Goal: Complete application form

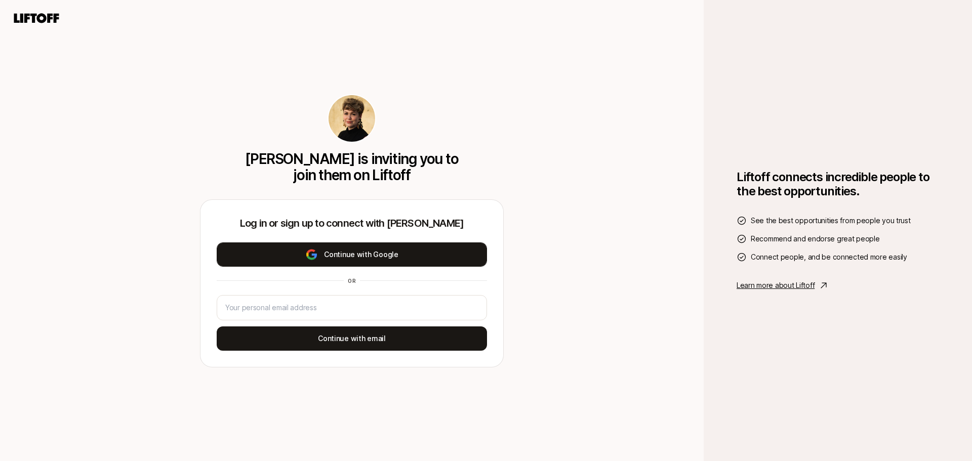
click at [376, 254] on button "Continue with Google" at bounding box center [352, 254] width 270 height 24
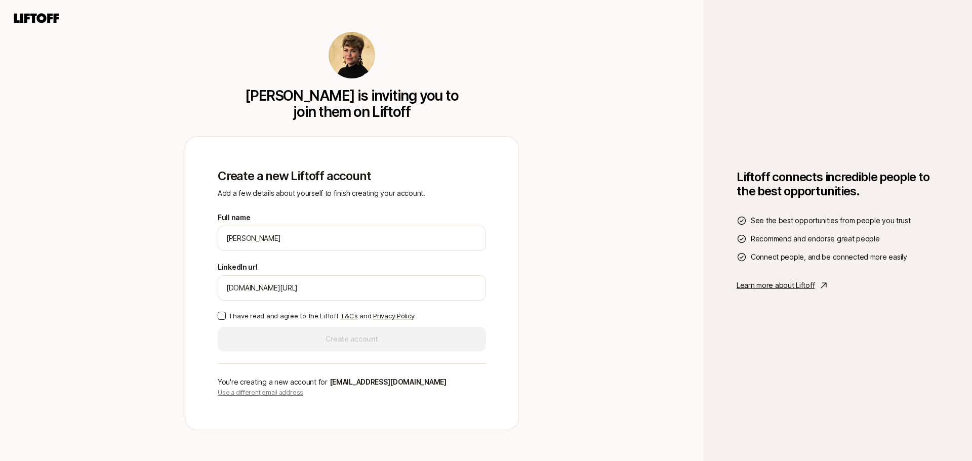
type input "[DOMAIN_NAME][URL]"
click at [224, 315] on button "I have read and agree to the Liftoff T&Cs and Privacy Policy" at bounding box center [222, 316] width 8 height 8
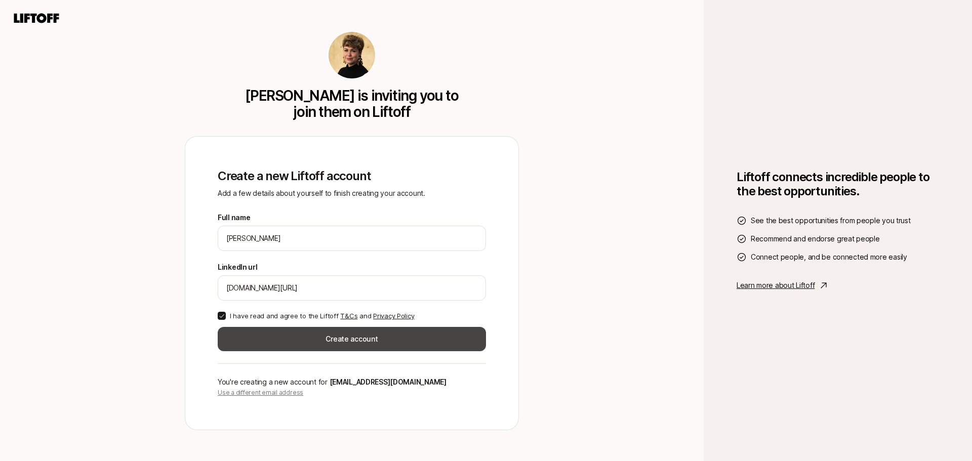
click at [383, 343] on button "Create account" at bounding box center [352, 339] width 268 height 24
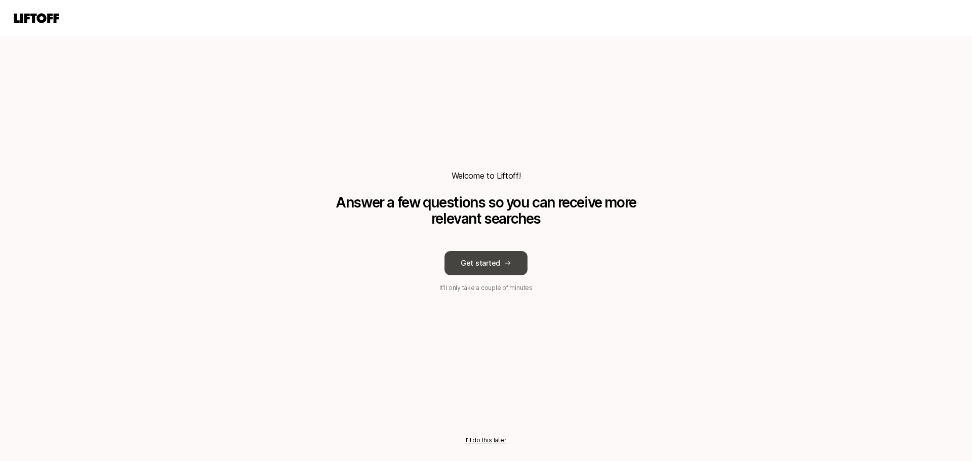
click at [493, 266] on button "Get started" at bounding box center [485, 263] width 83 height 24
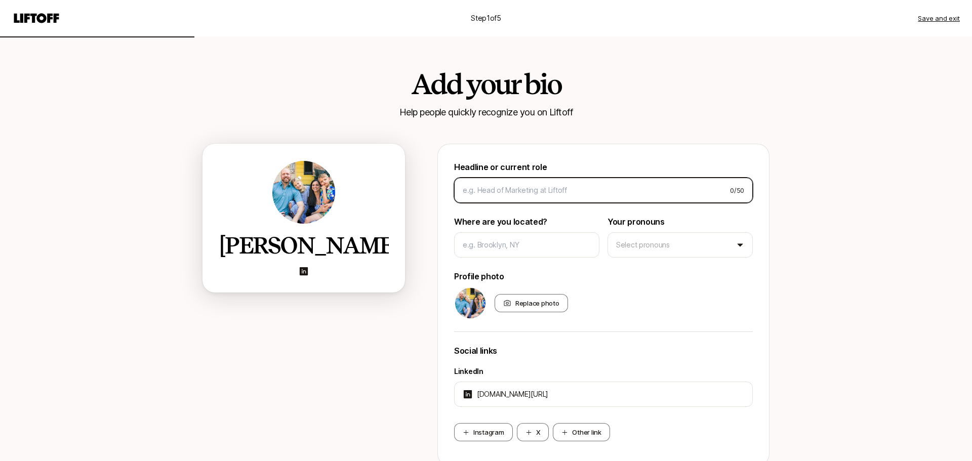
click at [490, 192] on input at bounding box center [592, 190] width 259 height 12
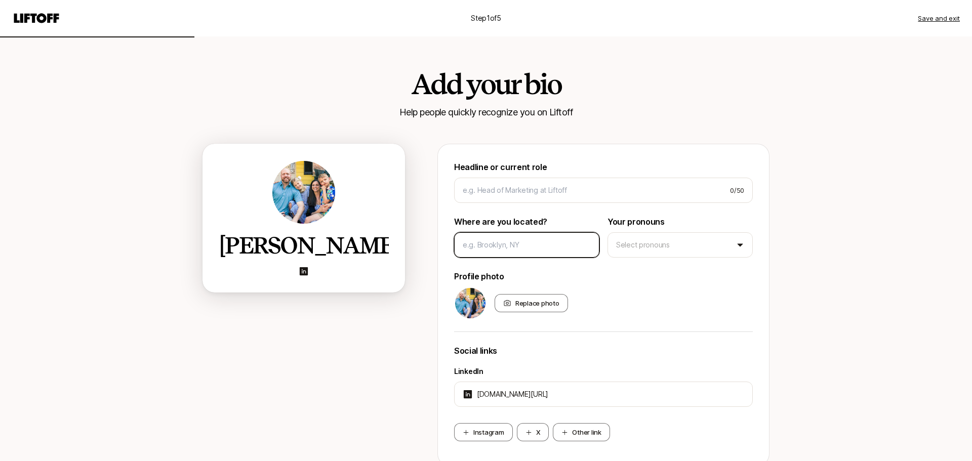
click at [502, 250] on input at bounding box center [527, 245] width 128 height 12
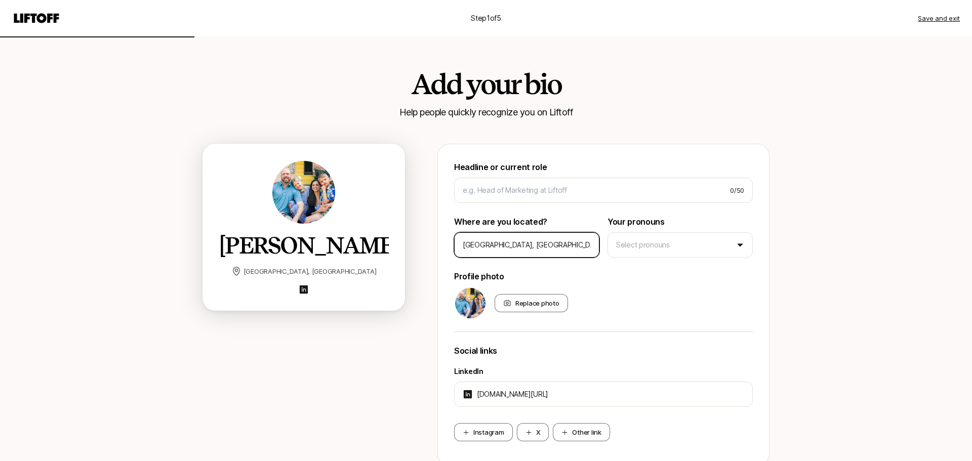
type input "[GEOGRAPHIC_DATA], [GEOGRAPHIC_DATA]"
click at [699, 242] on html "Step 1 of 5 Save and exit Add your bio Help people quickly recognize you on Lif…" at bounding box center [486, 230] width 972 height 461
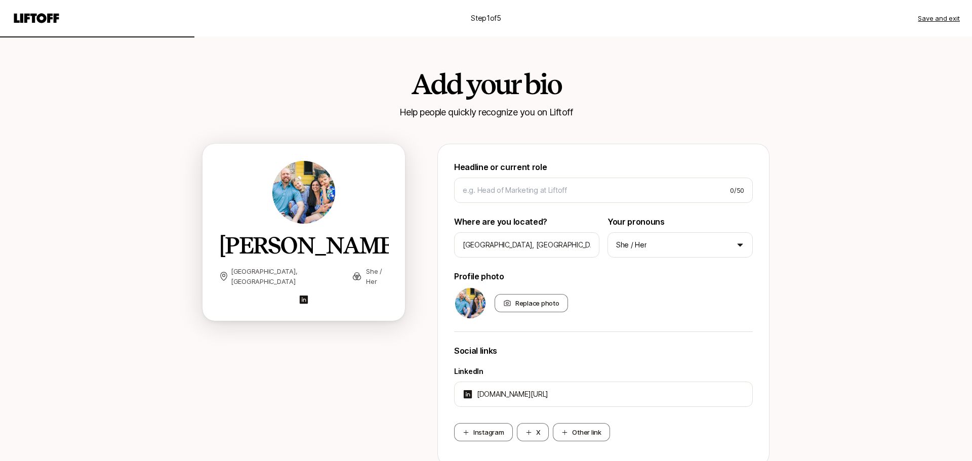
click at [849, 278] on div "Step 1 of 5 Save and exit Add your bio Help people quickly recognize you on Lif…" at bounding box center [486, 271] width 972 height 543
click at [578, 189] on input at bounding box center [592, 190] width 259 height 12
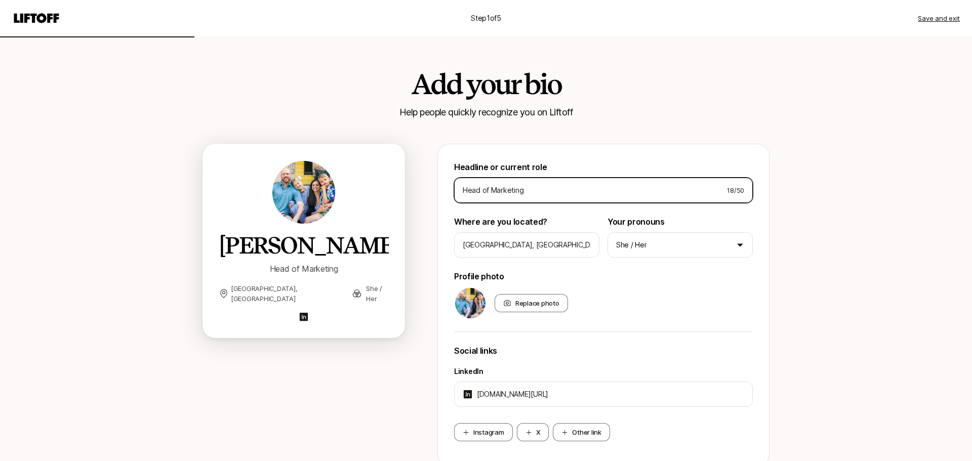
type input "Head of Marketing"
click at [913, 266] on div "Step 1 of 5 Save and exit Add your bio Help people quickly recognize you on Lif…" at bounding box center [486, 271] width 972 height 543
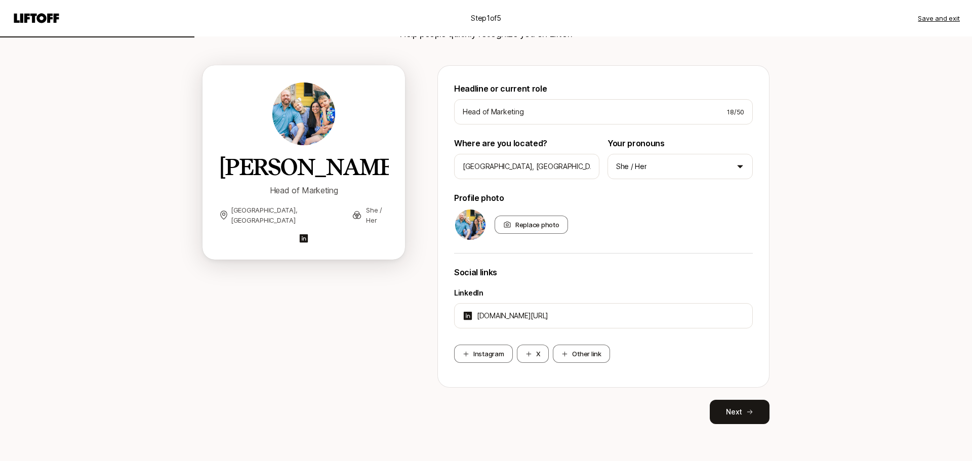
scroll to position [82, 0]
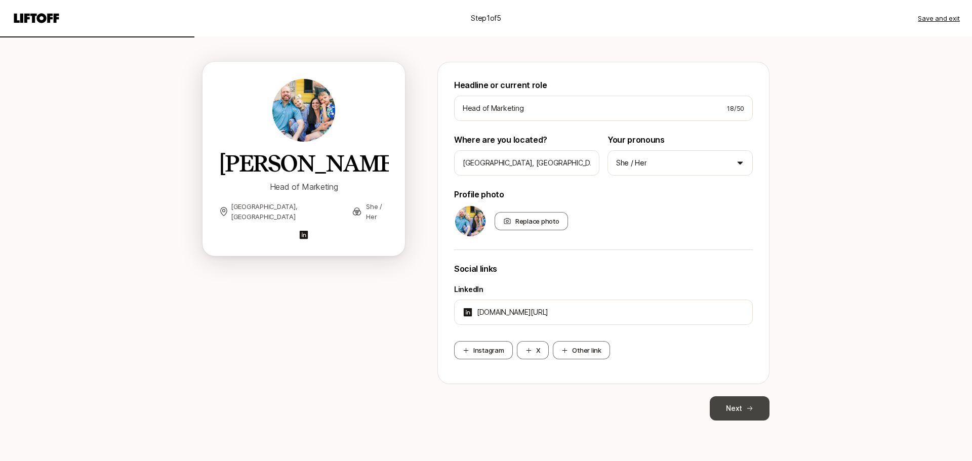
click at [746, 407] on icon at bounding box center [749, 408] width 7 height 7
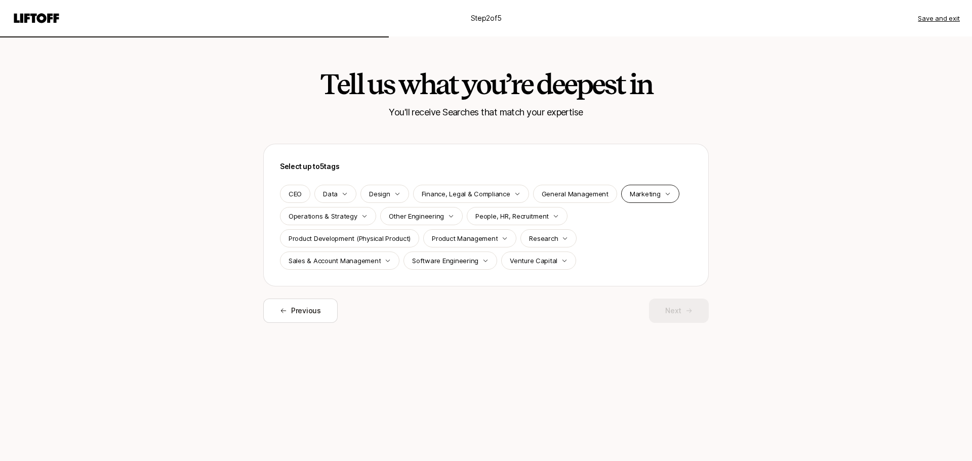
click at [664, 194] on icon "button" at bounding box center [667, 194] width 6 height 6
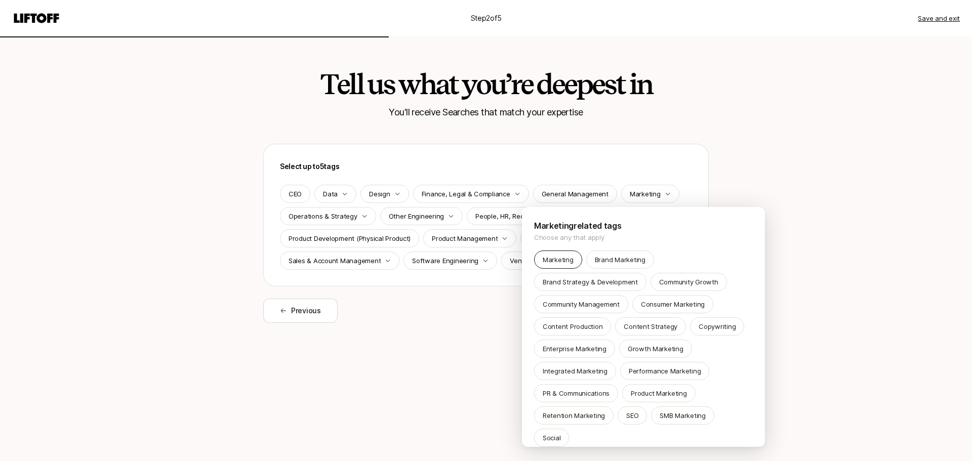
click at [567, 267] on div "Marketing" at bounding box center [558, 259] width 48 height 18
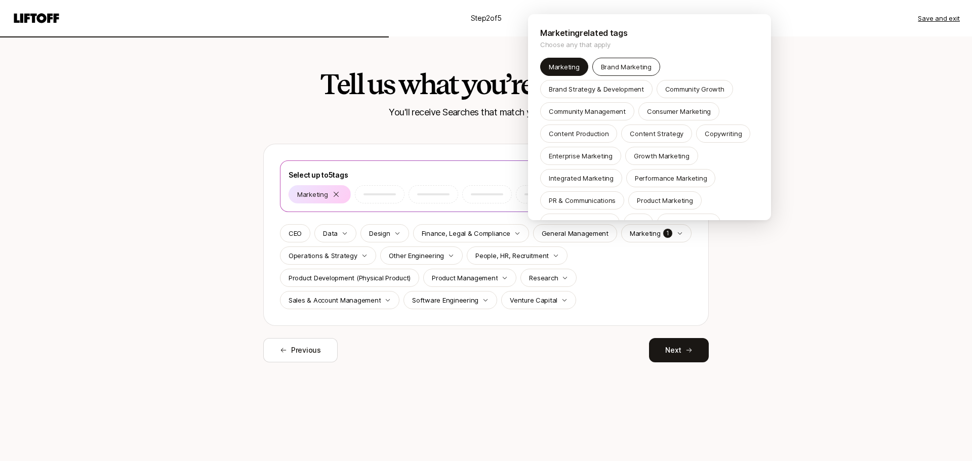
click at [629, 61] on div "Brand Marketing" at bounding box center [626, 67] width 68 height 18
click at [597, 91] on p "Brand Strategy & Development" at bounding box center [596, 89] width 95 height 10
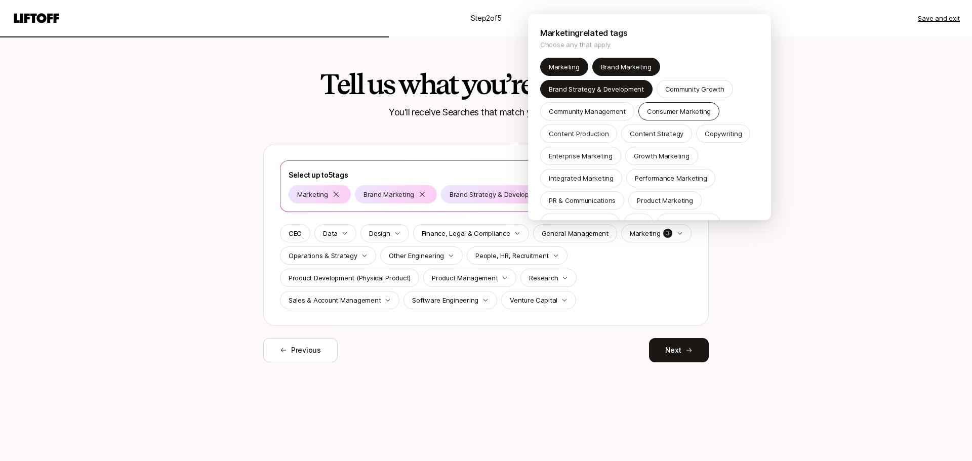
click at [659, 109] on p "Consumer Marketing" at bounding box center [679, 111] width 64 height 10
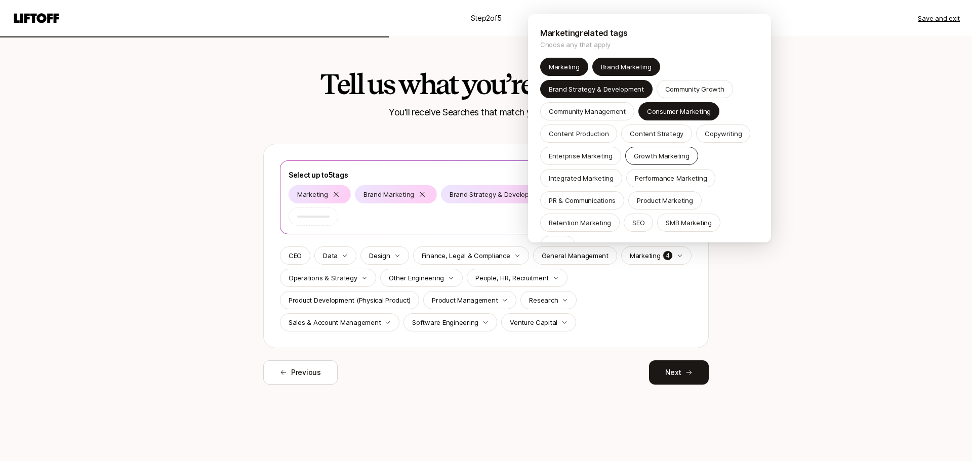
click at [664, 151] on p "Growth Marketing" at bounding box center [662, 156] width 56 height 10
click at [608, 179] on p "Integrated Marketing" at bounding box center [581, 178] width 65 height 10
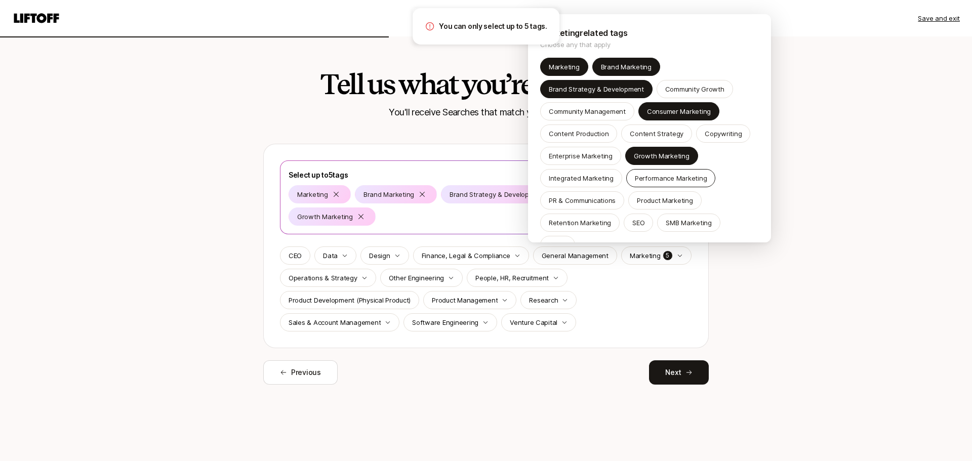
click at [652, 181] on p "Performance Marketing" at bounding box center [671, 178] width 72 height 10
click at [582, 85] on p "Brand Strategy & Development" at bounding box center [596, 89] width 95 height 10
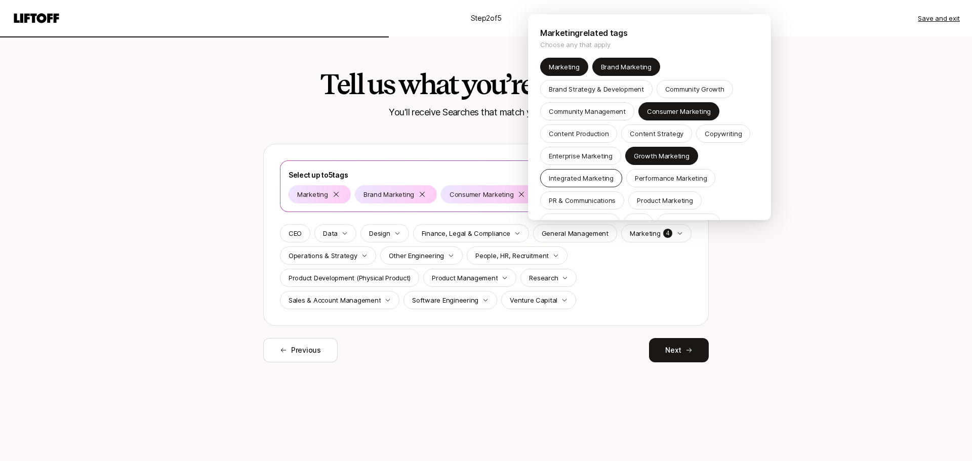
click at [577, 173] on p "Integrated Marketing" at bounding box center [581, 178] width 65 height 10
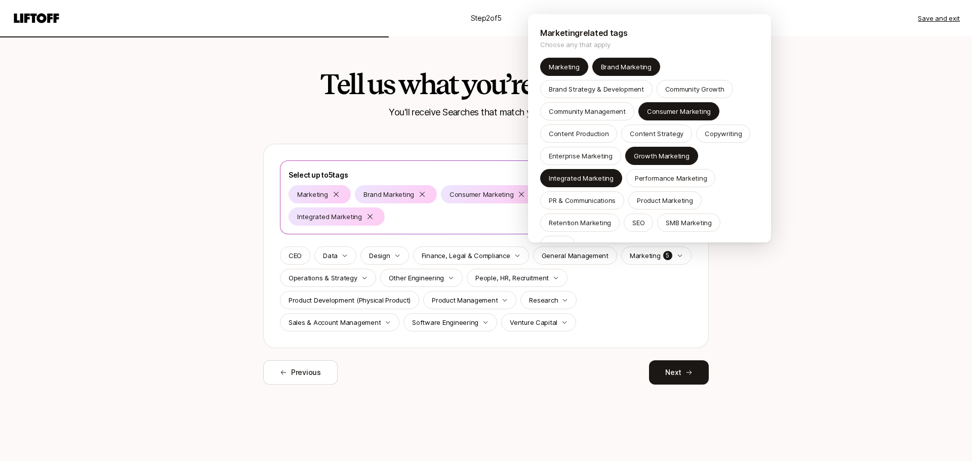
click at [773, 329] on html "Step 2 of 5 Save and exit Tell us what you’re deepest in You'll receive Searche…" at bounding box center [486, 230] width 972 height 461
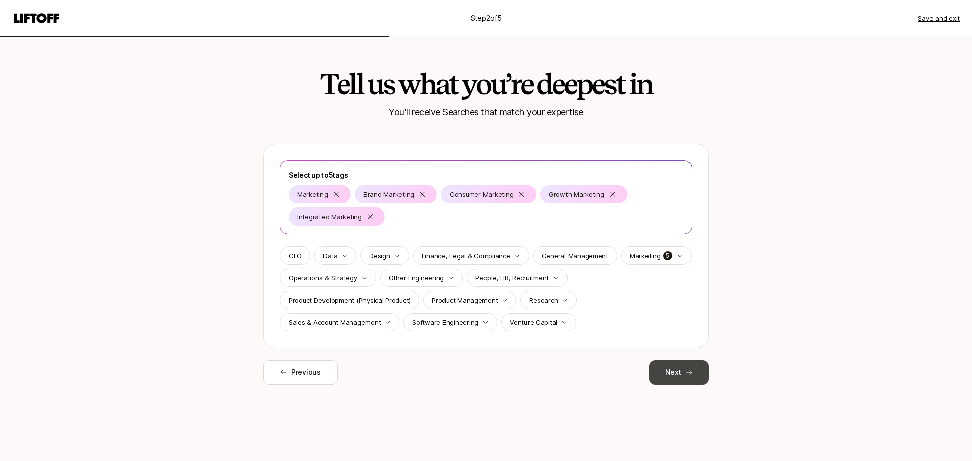
click at [669, 371] on button "Next" at bounding box center [679, 372] width 60 height 24
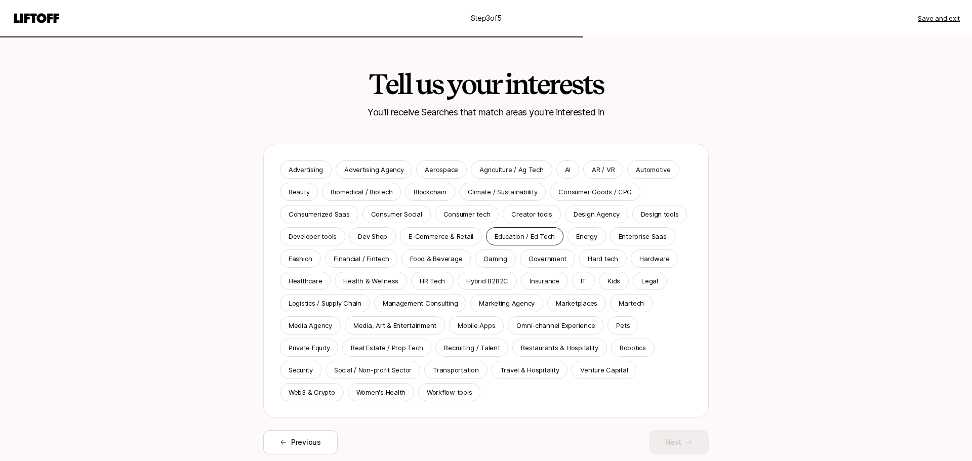
click at [526, 231] on p "Education / Ed Tech" at bounding box center [524, 236] width 60 height 10
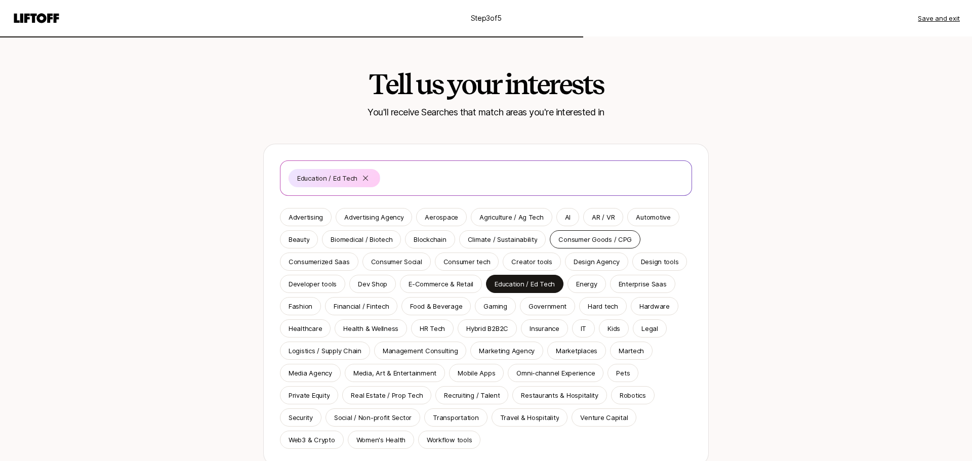
click at [611, 236] on p "Consumer Goods / CPG" at bounding box center [594, 239] width 73 height 10
click at [749, 233] on div "Tell us your interests You'll receive Searches that match areas you're interest…" at bounding box center [485, 289] width 583 height 506
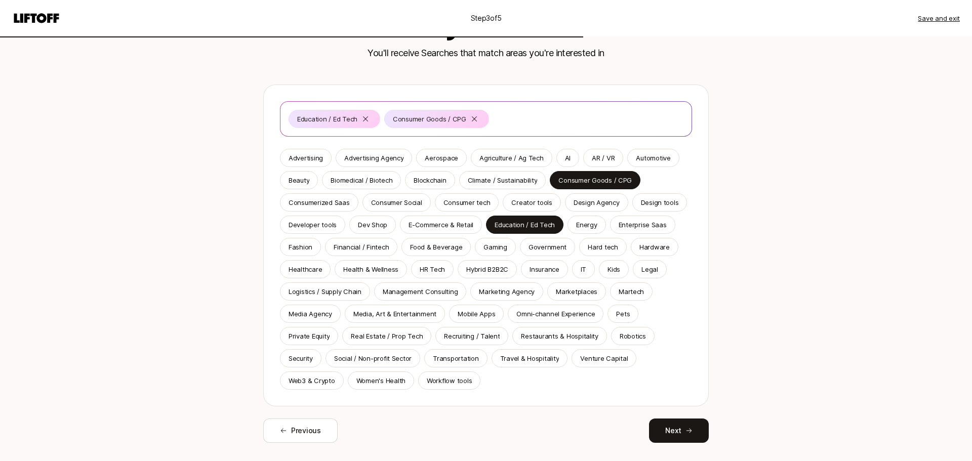
scroll to position [61, 0]
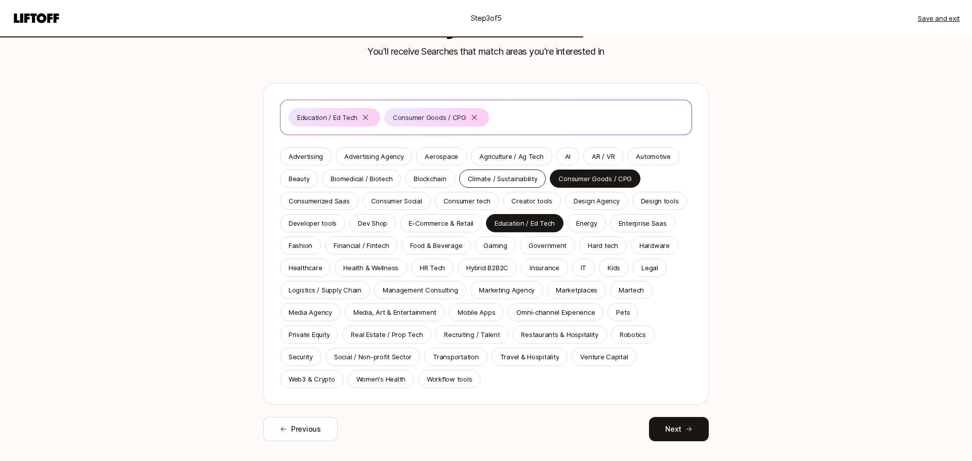
click at [489, 173] on div "Climate / Sustainability" at bounding box center [502, 179] width 87 height 18
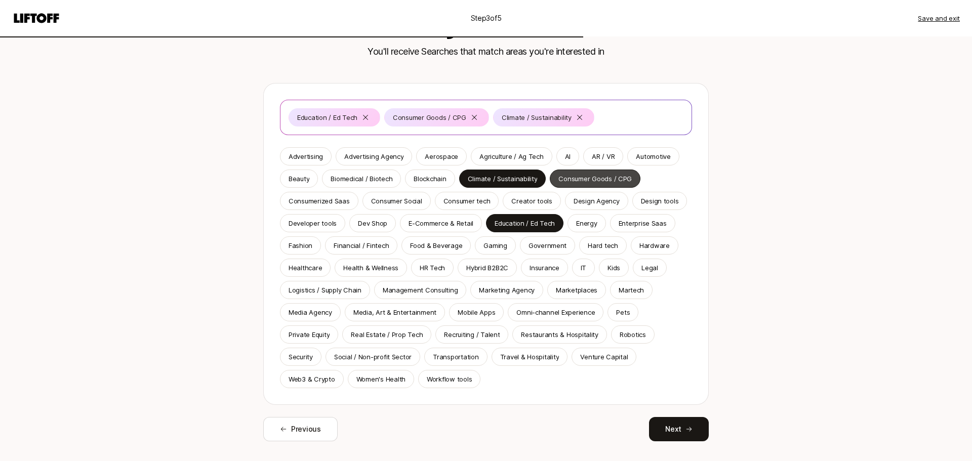
click at [595, 180] on p "Consumer Goods / CPG" at bounding box center [594, 179] width 73 height 10
click at [432, 246] on p "Food & Beverage" at bounding box center [436, 245] width 52 height 10
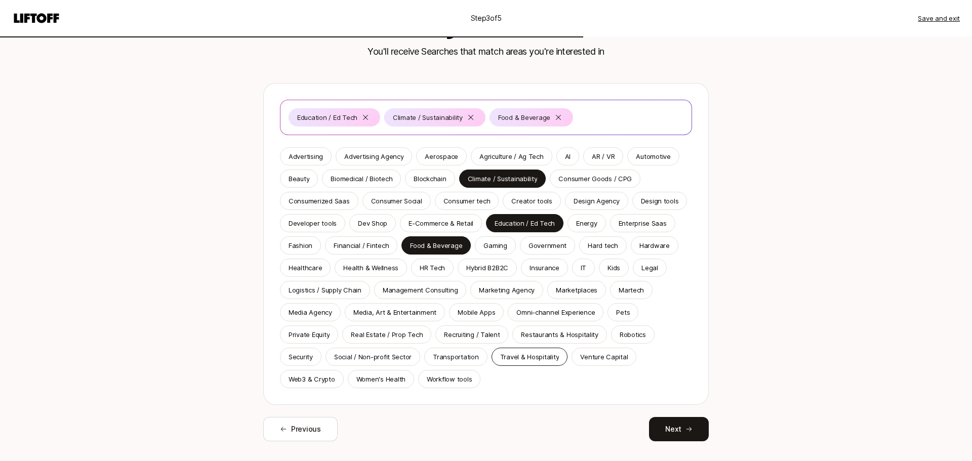
click at [527, 361] on p "Travel & Hospitality" at bounding box center [529, 357] width 59 height 10
click at [633, 332] on p "Robotics" at bounding box center [632, 334] width 26 height 10
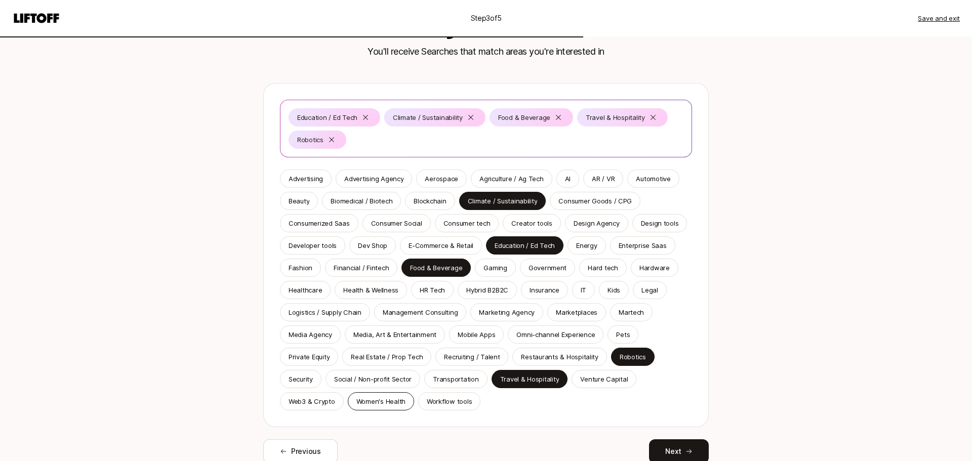
click at [361, 399] on p "Women's Health" at bounding box center [380, 401] width 49 height 10
click at [366, 385] on div "Social / Non-profit Sector" at bounding box center [372, 379] width 95 height 18
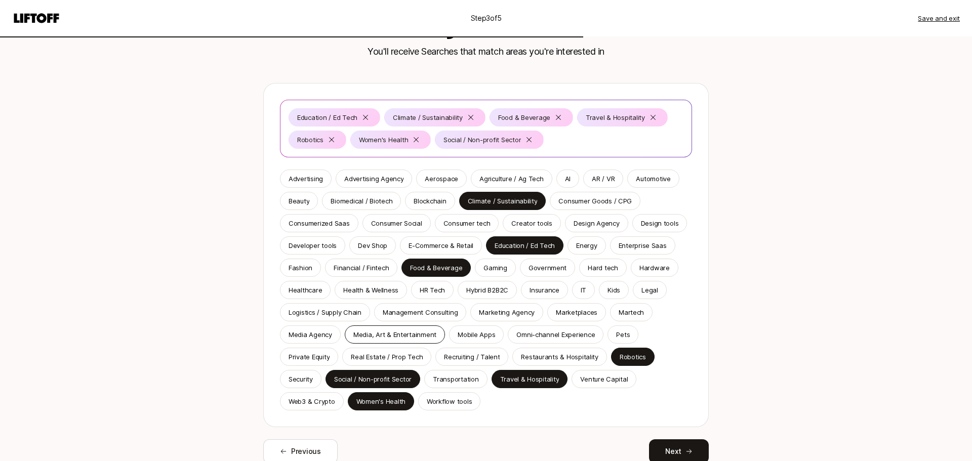
click at [370, 336] on p "Media, Art & Entertainment" at bounding box center [394, 334] width 83 height 10
click at [607, 292] on p "Kids" at bounding box center [613, 290] width 13 height 10
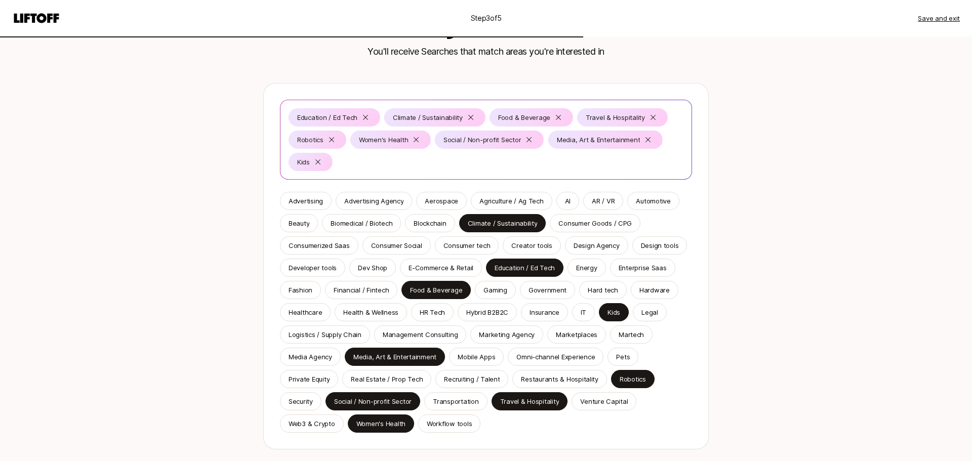
click at [821, 293] on div "Step 3 of 5 Save and exit Tell us your interests You'll receive Searches that m…" at bounding box center [486, 232] width 972 height 587
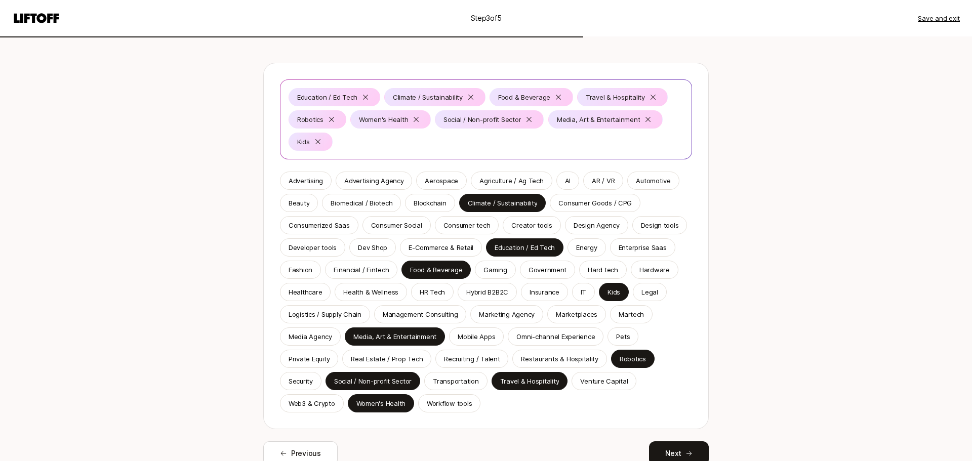
scroll to position [121, 0]
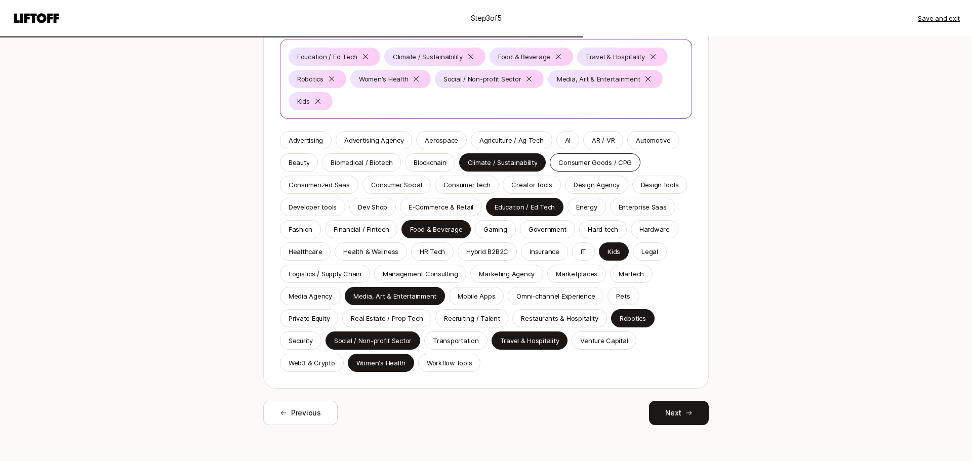
click at [605, 166] on p "Consumer Goods / CPG" at bounding box center [594, 162] width 73 height 10
click at [457, 191] on div "Consumer tech" at bounding box center [467, 185] width 64 height 18
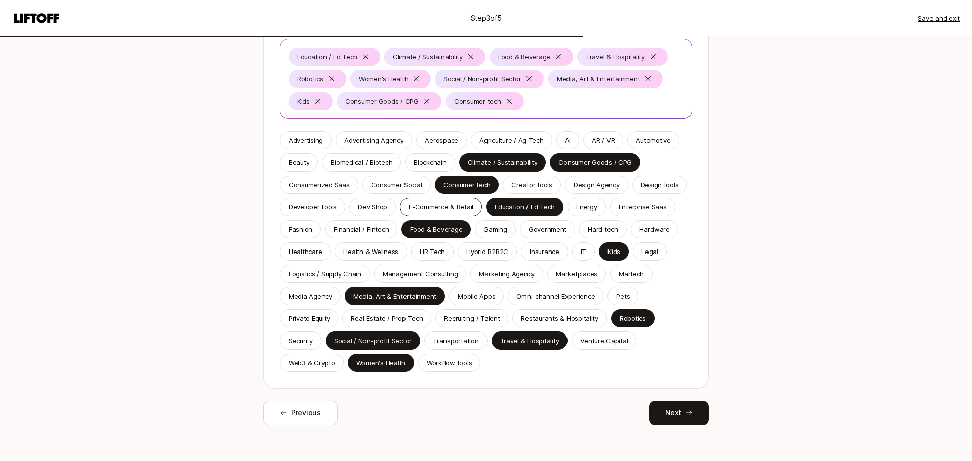
click at [437, 207] on p "E-Commerce & Retail" at bounding box center [440, 207] width 65 height 10
click at [586, 207] on p "Energy" at bounding box center [586, 207] width 21 height 10
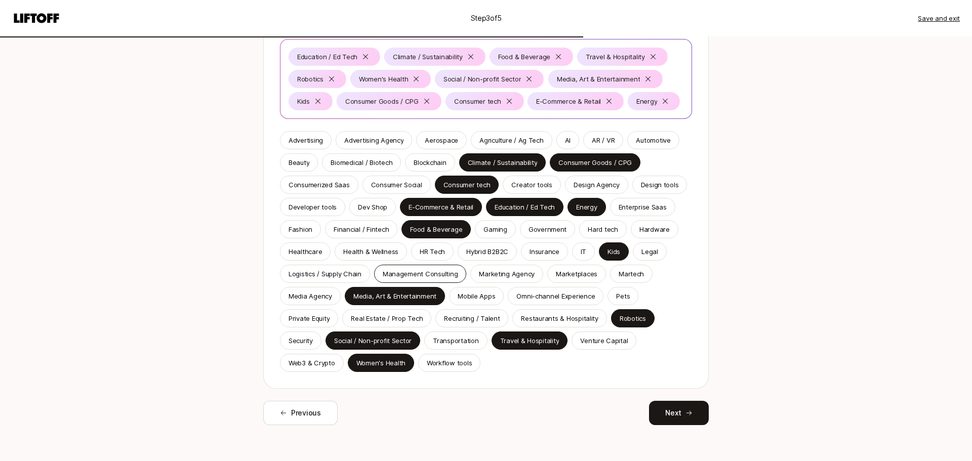
click at [424, 280] on div "Management Consulting" at bounding box center [420, 274] width 93 height 18
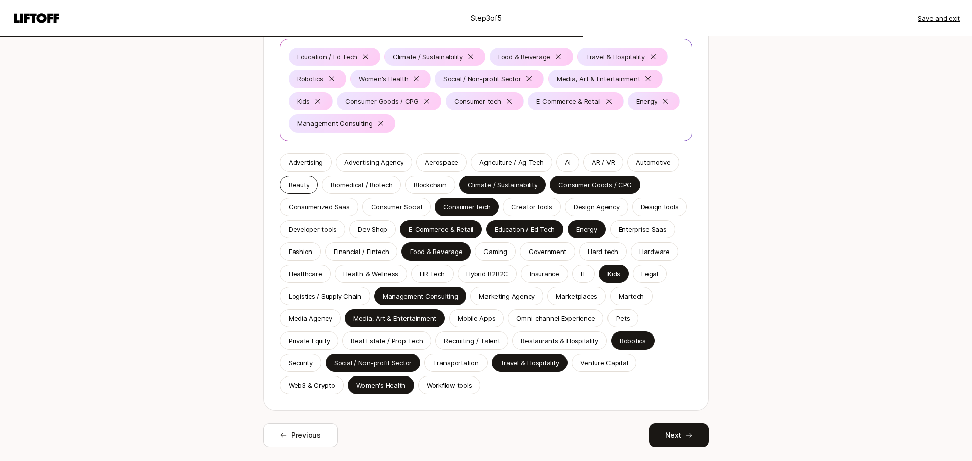
click at [285, 181] on div "Beauty" at bounding box center [299, 185] width 38 height 18
click at [573, 337] on p "Restaurants & Hospitality" at bounding box center [559, 340] width 77 height 10
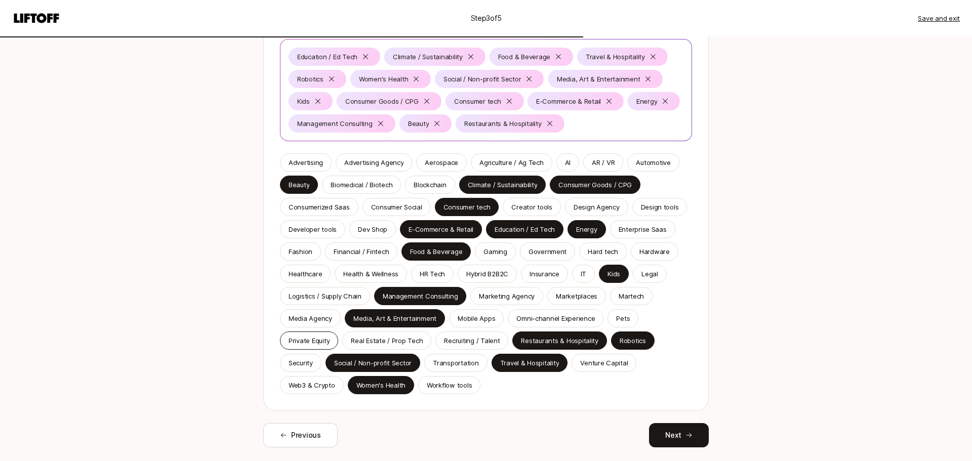
click at [304, 336] on p "Private Equity" at bounding box center [308, 340] width 41 height 10
click at [691, 433] on icon at bounding box center [688, 435] width 7 height 7
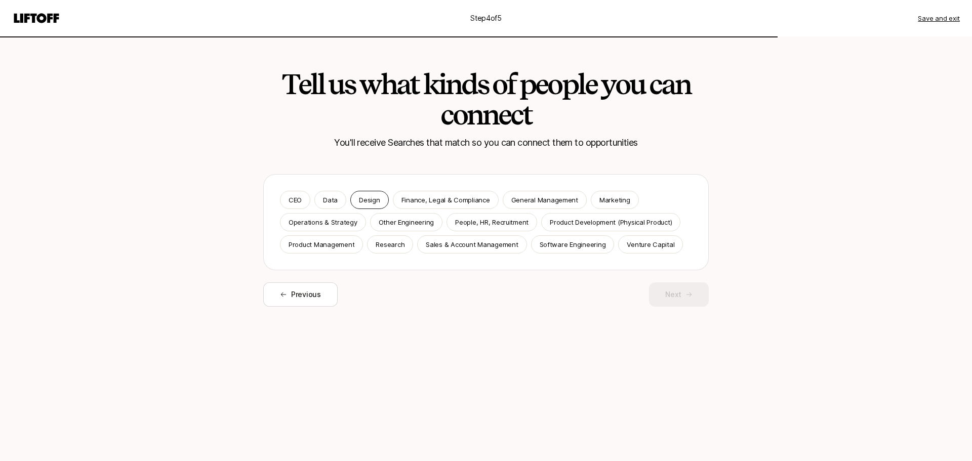
click at [360, 196] on p "Design" at bounding box center [369, 200] width 21 height 10
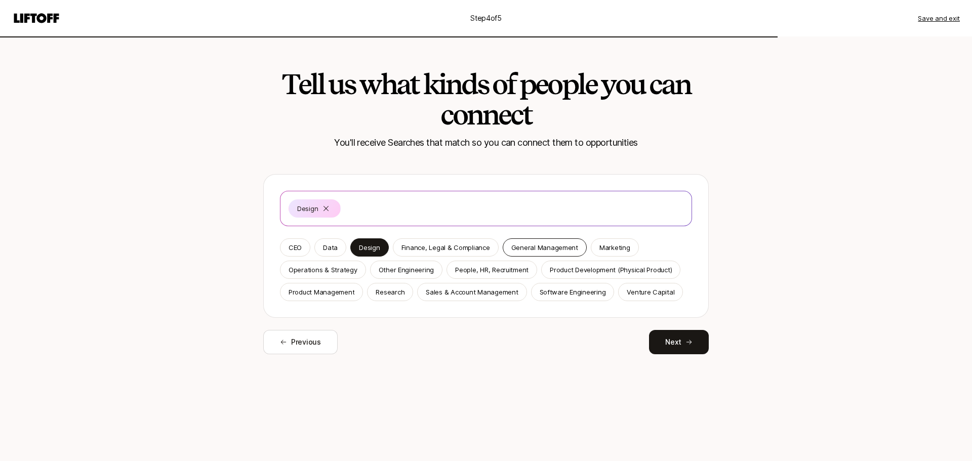
click at [529, 240] on div "General Management" at bounding box center [544, 247] width 84 height 18
click at [618, 251] on p "Marketing" at bounding box center [614, 247] width 31 height 10
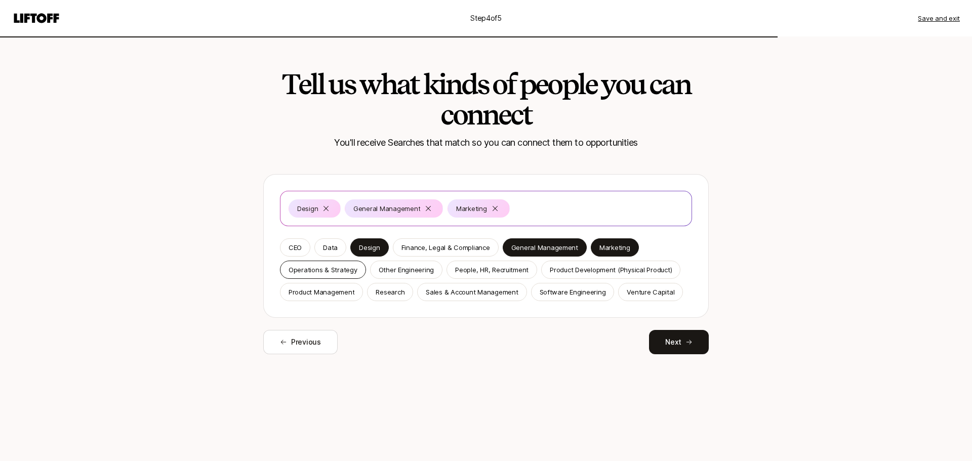
click at [327, 270] on p "Operations & Strategy" at bounding box center [322, 270] width 69 height 10
click at [331, 295] on p "Product Management" at bounding box center [321, 292] width 66 height 10
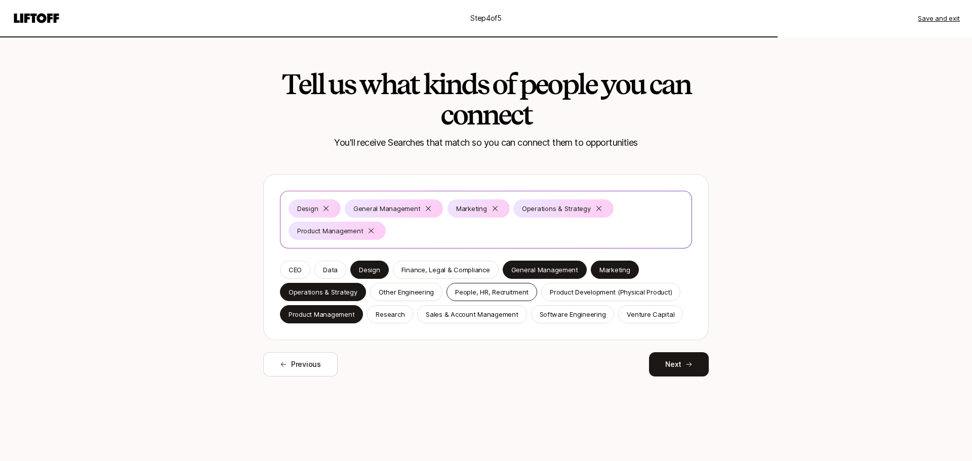
click at [469, 296] on p "People, HR, Recruitment" at bounding box center [491, 292] width 73 height 10
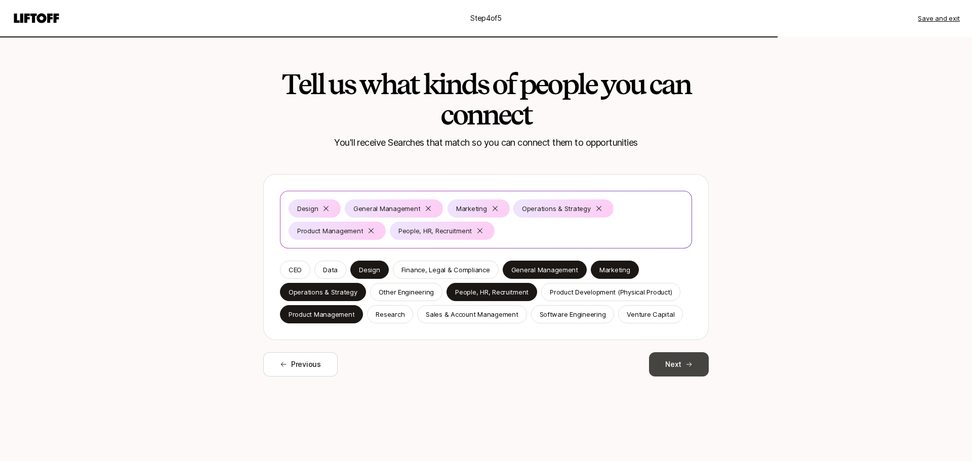
click at [680, 358] on button "Next" at bounding box center [679, 364] width 60 height 24
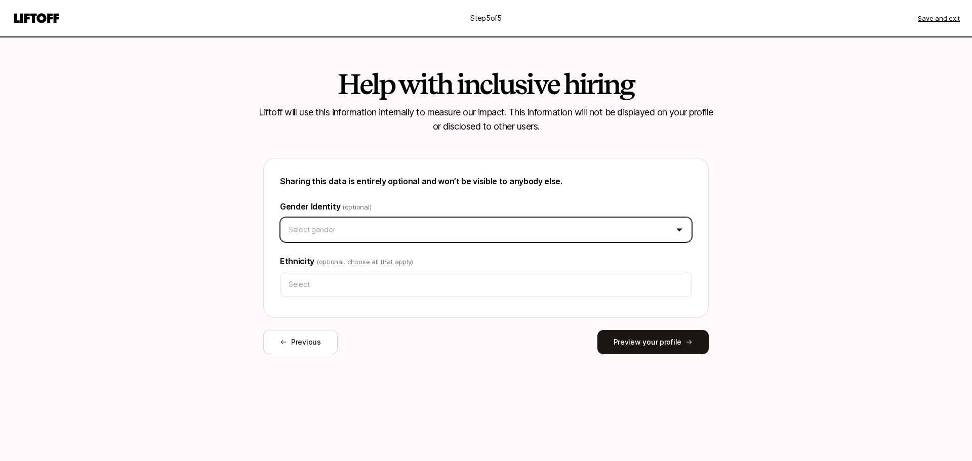
click at [488, 224] on html "Step 5 of 5 Save and exit Help with inclusive hiring Liftoff will use this info…" at bounding box center [486, 230] width 972 height 461
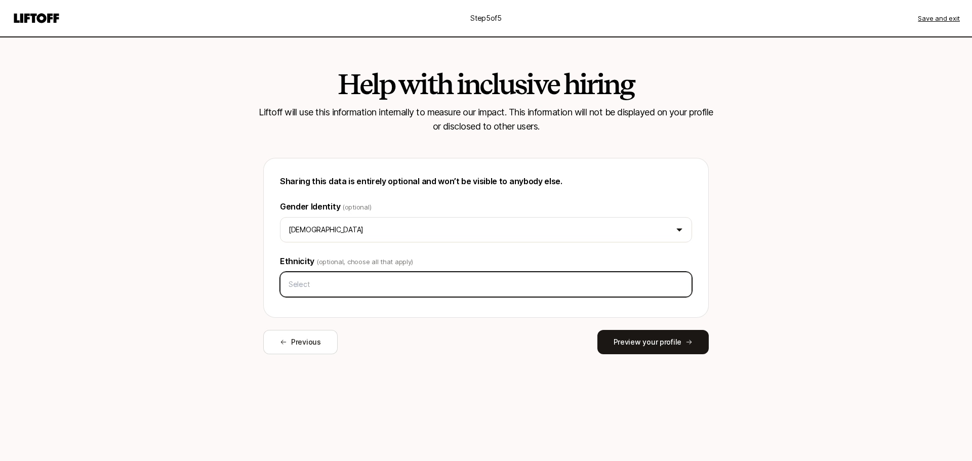
click at [360, 281] on input "text" at bounding box center [485, 284] width 403 height 18
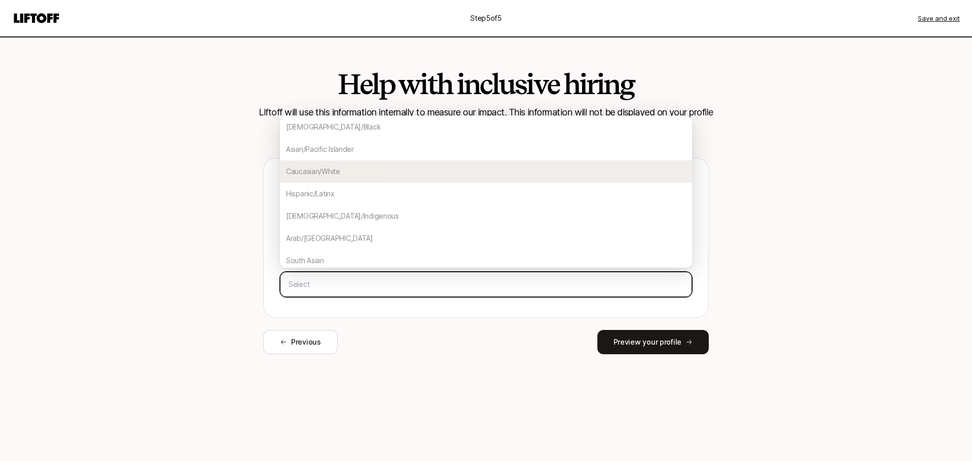
click at [420, 171] on div "Caucasian/White" at bounding box center [486, 171] width 412 height 22
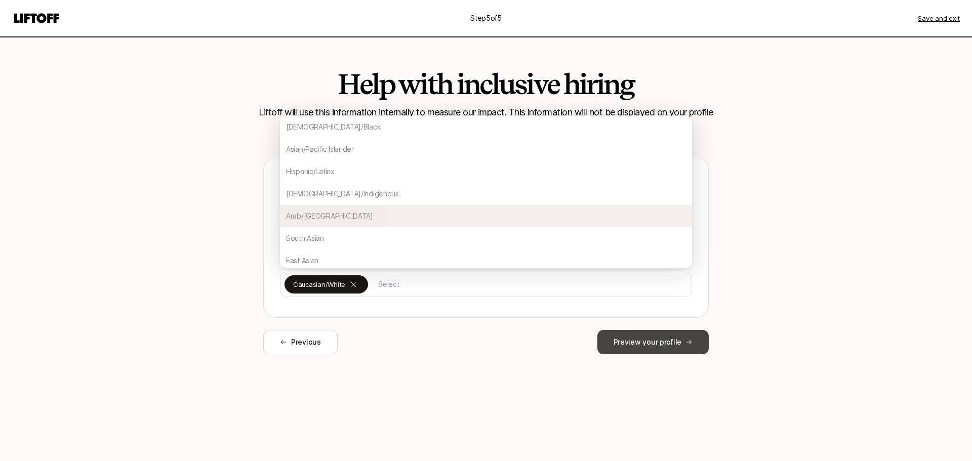
click at [673, 349] on button "Preview your profile" at bounding box center [652, 342] width 111 height 24
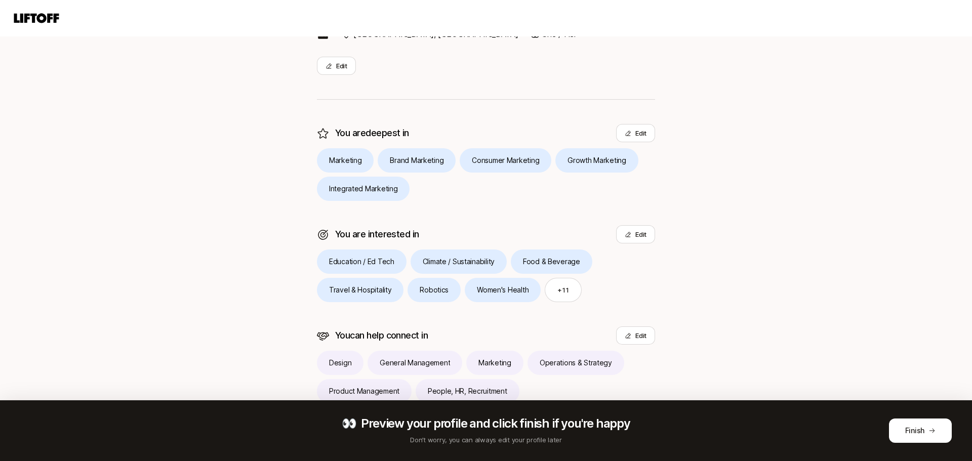
scroll to position [194, 0]
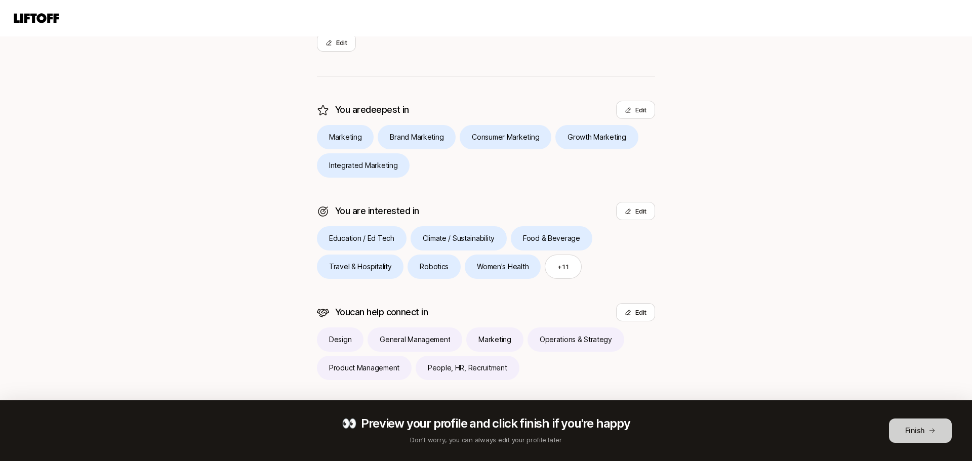
click at [925, 431] on button "Finish" at bounding box center [920, 430] width 63 height 24
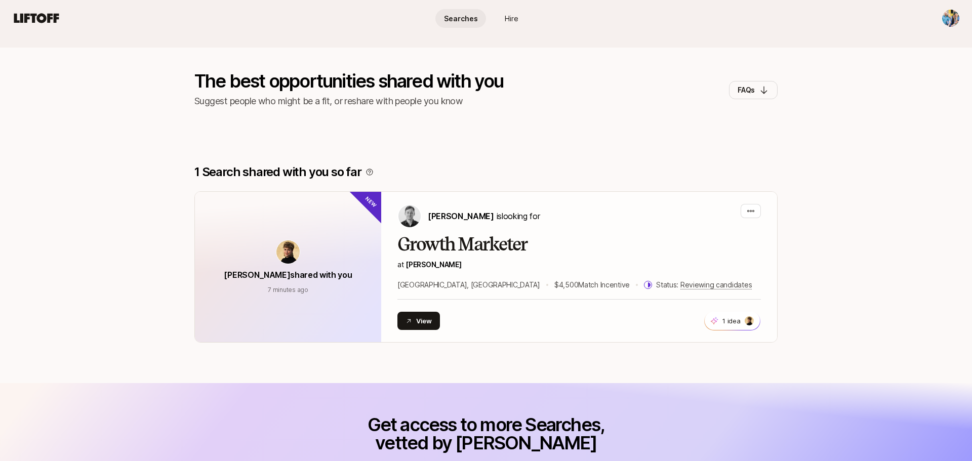
scroll to position [133, 0]
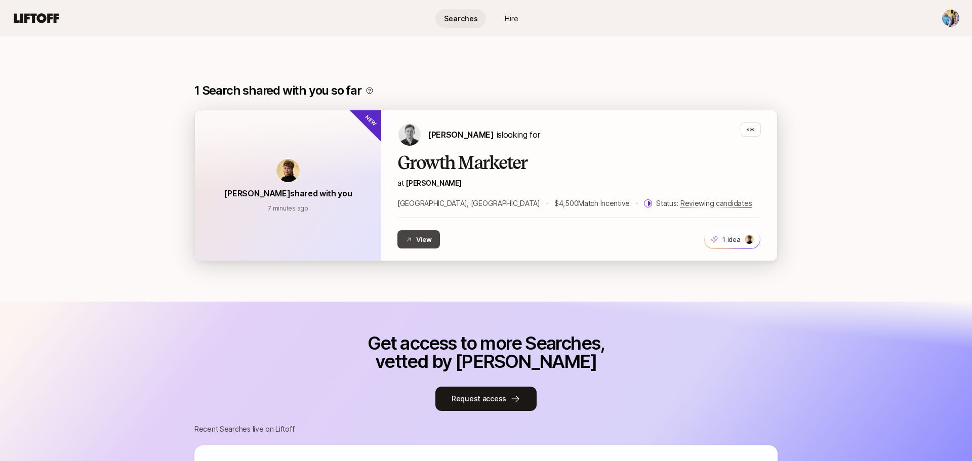
click at [417, 240] on button "View" at bounding box center [418, 239] width 43 height 18
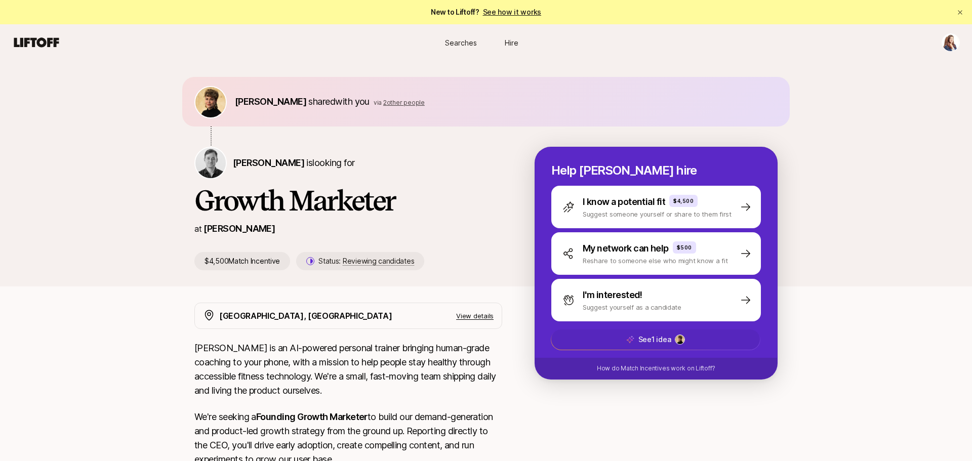
click at [679, 344] on img at bounding box center [679, 339] width 9 height 9
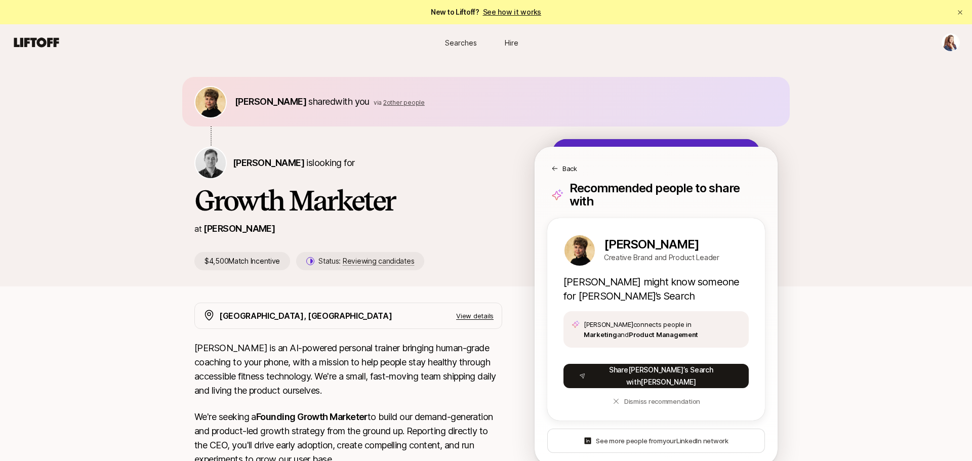
click at [459, 46] on span "Searches" at bounding box center [461, 42] width 32 height 11
